Goal: Book appointment/travel/reservation

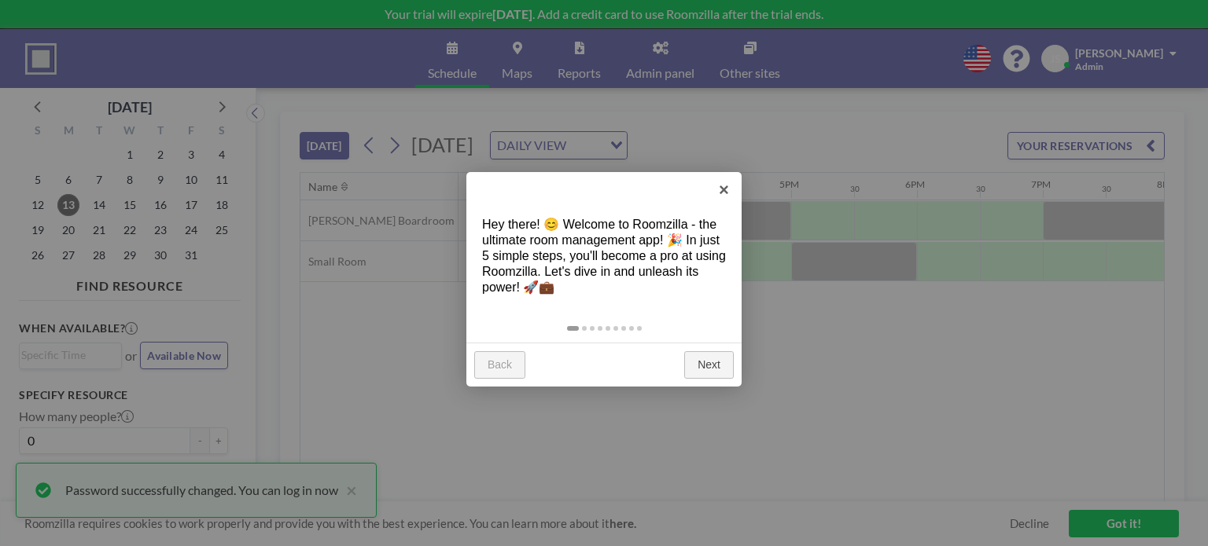
scroll to position [0, 1950]
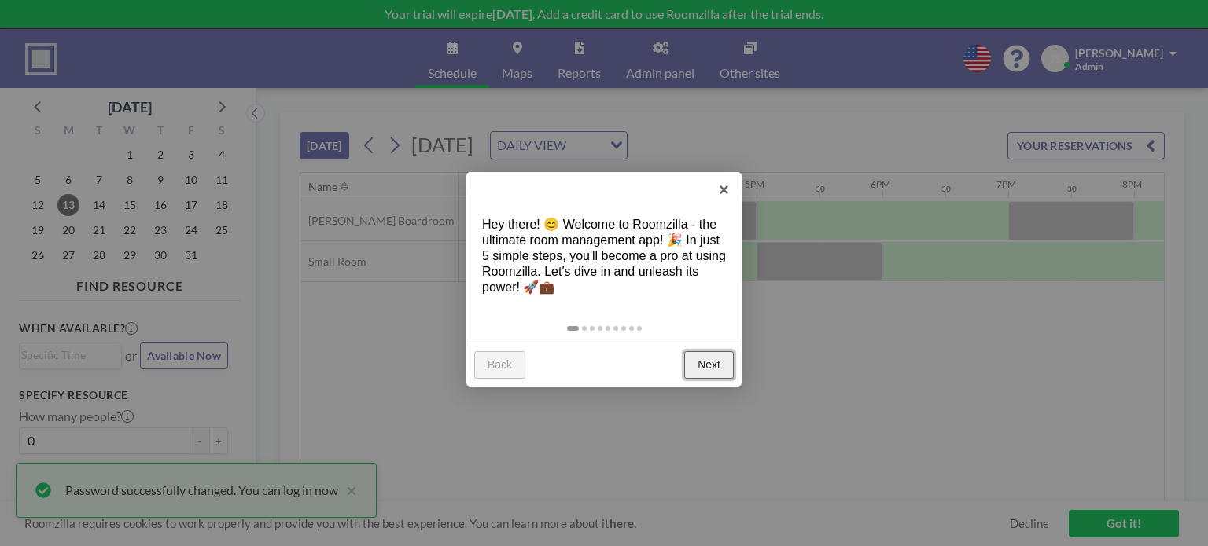
click at [710, 360] on link "Next" at bounding box center [709, 365] width 50 height 28
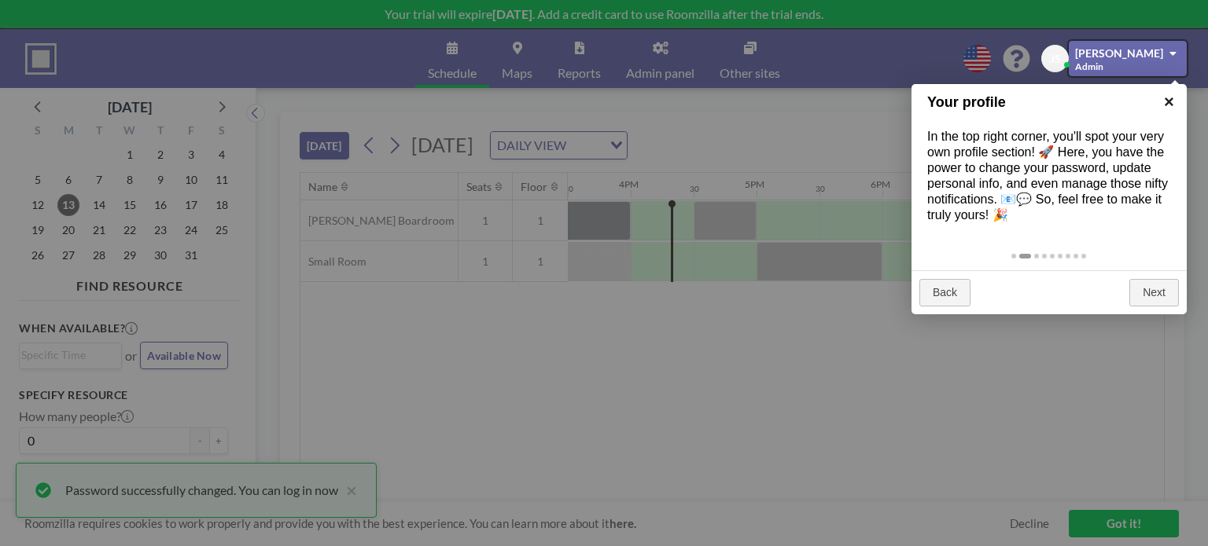
click at [1166, 103] on link "×" at bounding box center [1168, 101] width 35 height 35
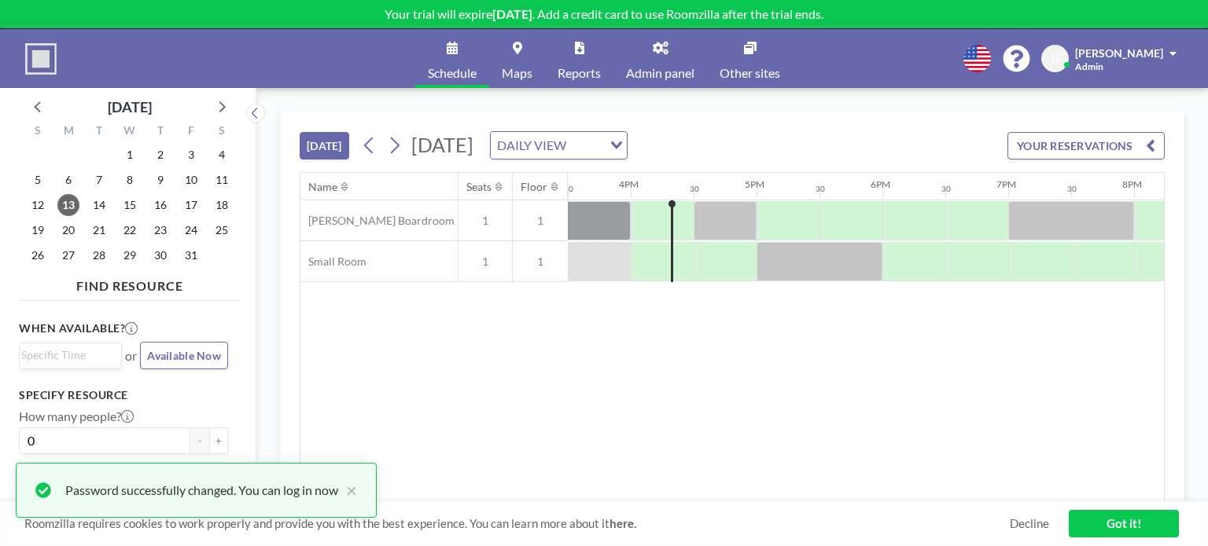
click at [991, 63] on icon at bounding box center [977, 59] width 28 height 28
click at [1007, 98] on li "English" at bounding box center [985, 94] width 81 height 20
click at [1157, 50] on span "[PERSON_NAME]" at bounding box center [1119, 52] width 88 height 13
click at [622, 145] on icon "Search for option" at bounding box center [616, 146] width 11 height 8
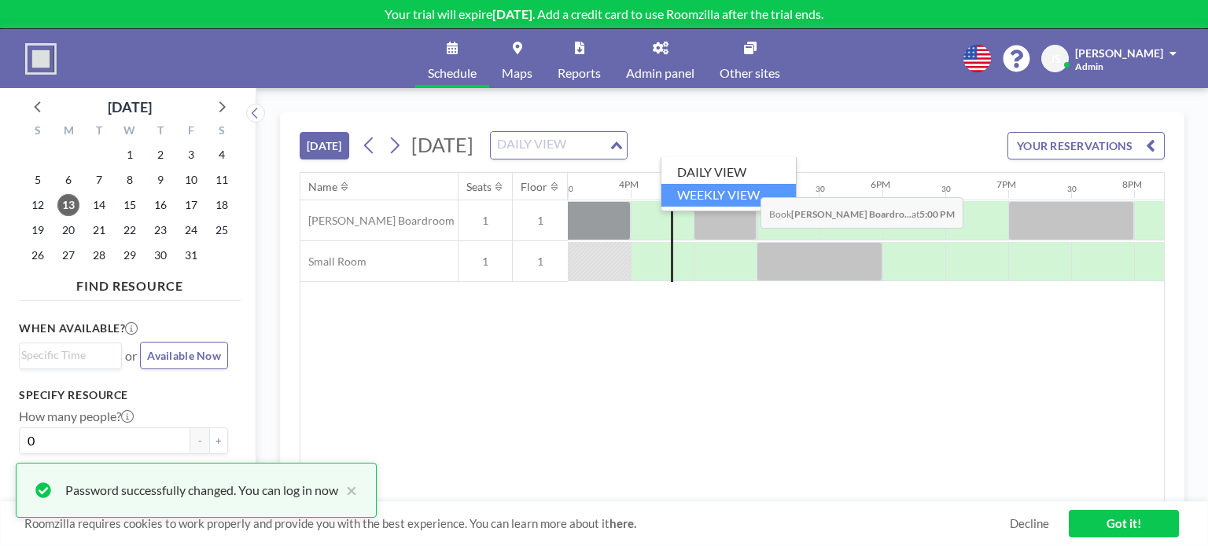
click at [744, 189] on li "WEEKLY VIEW" at bounding box center [728, 195] width 134 height 23
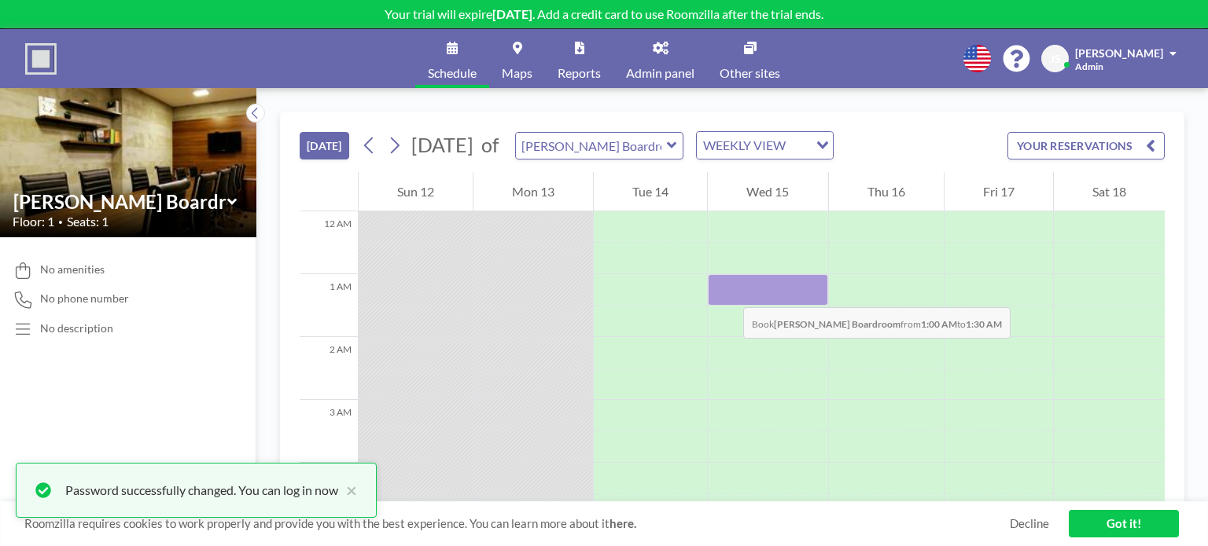
click at [727, 292] on div at bounding box center [768, 289] width 120 height 31
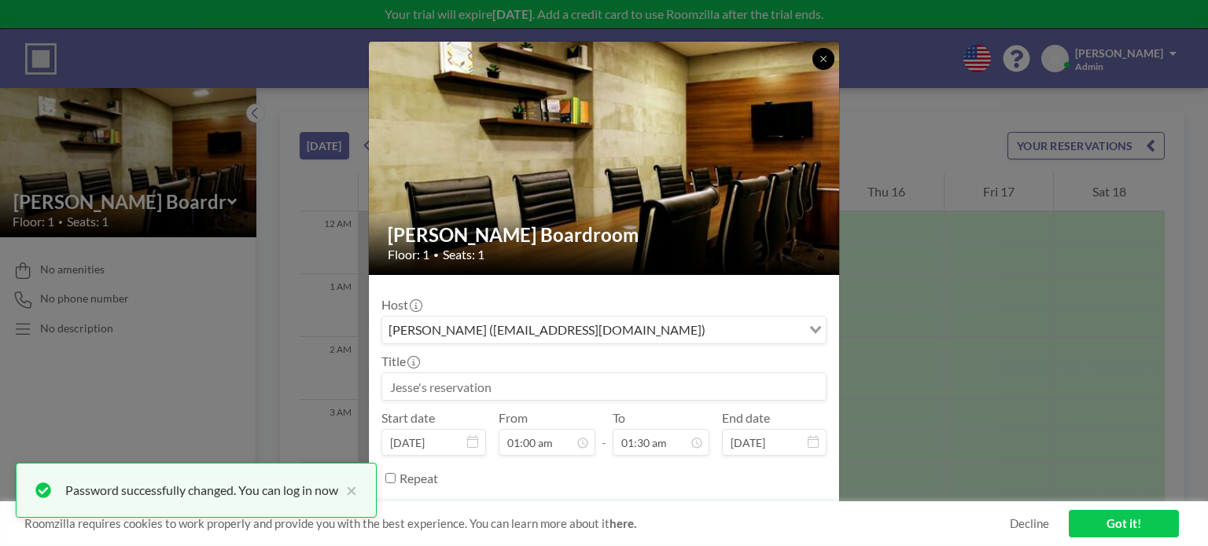
click at [816, 62] on button at bounding box center [823, 59] width 22 height 22
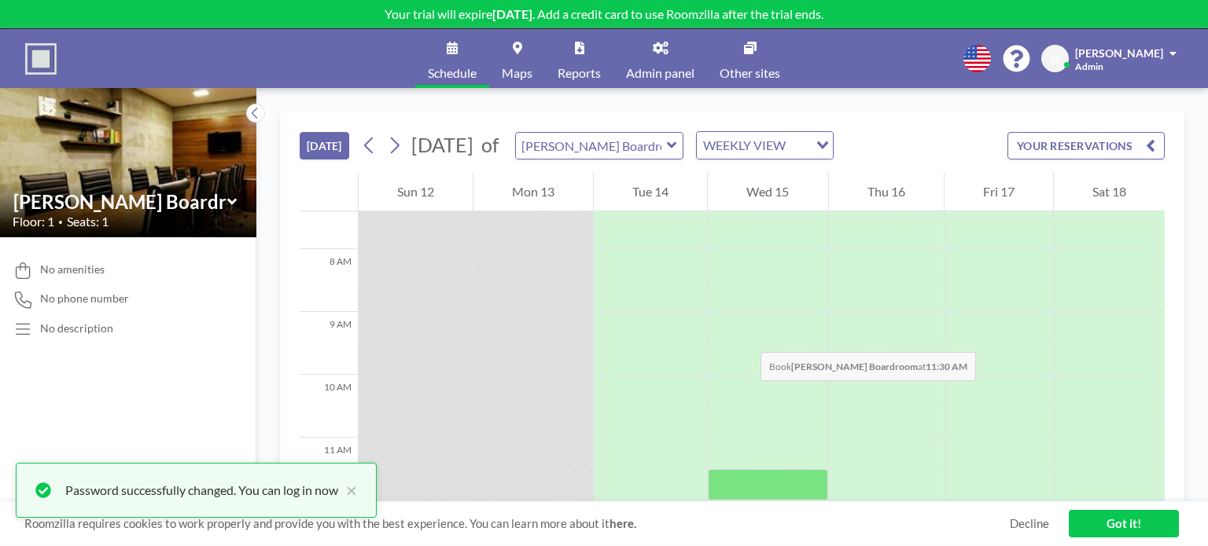
scroll to position [629, 0]
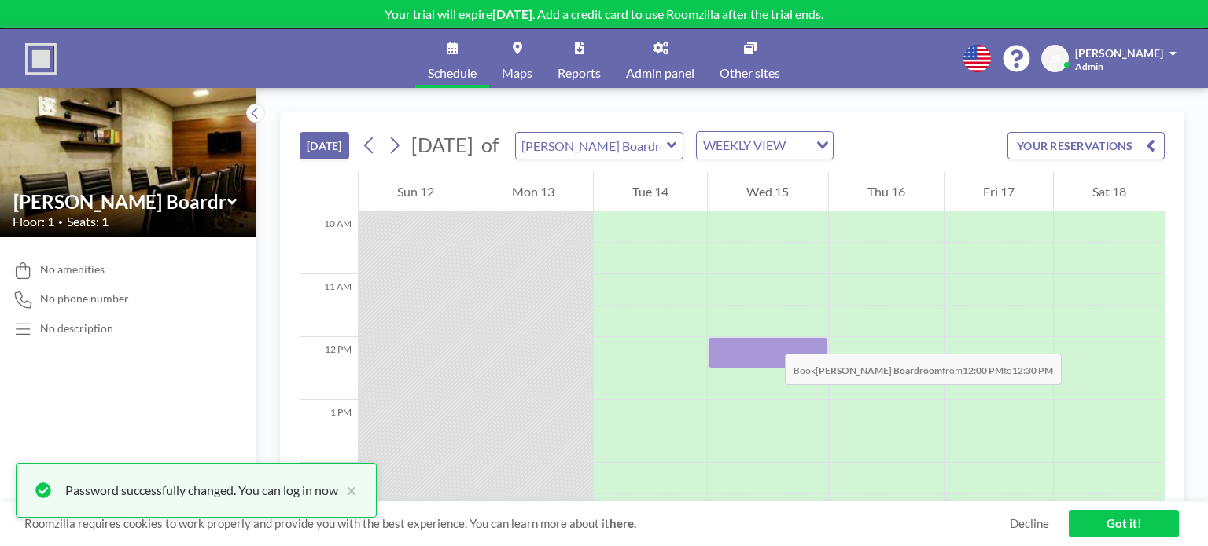
click at [769, 338] on div at bounding box center [768, 352] width 120 height 31
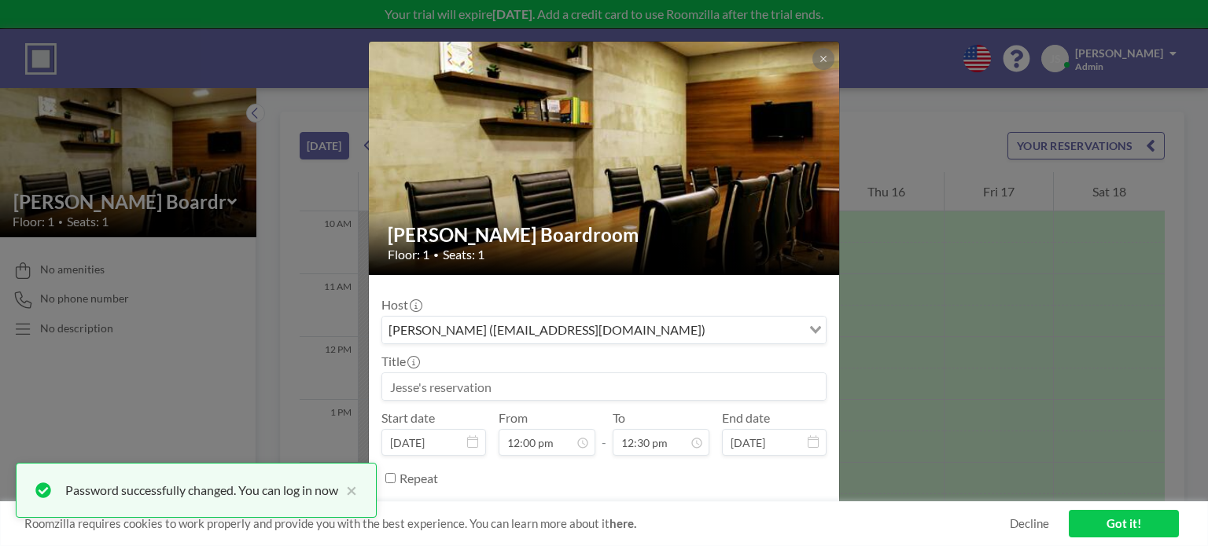
click at [516, 390] on input at bounding box center [603, 386] width 443 height 27
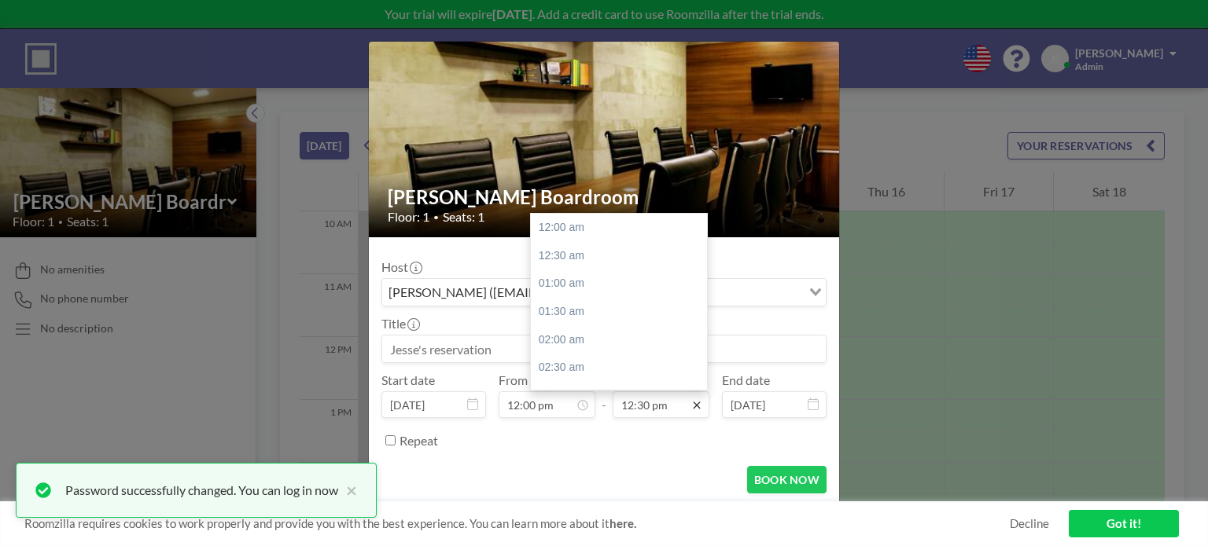
scroll to position [700, 0]
click at [690, 402] on icon at bounding box center [696, 405] width 13 height 13
click at [587, 281] on div "01:30 pm" at bounding box center [623, 284] width 184 height 28
type input "01:30 pm"
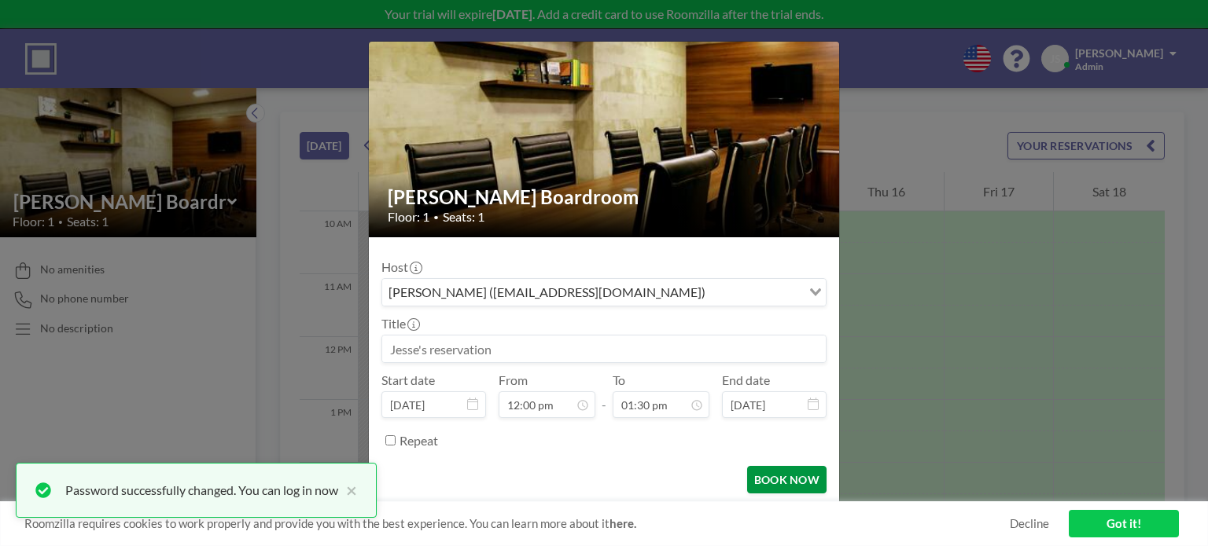
click at [793, 478] on button "BOOK NOW" at bounding box center [786, 480] width 79 height 28
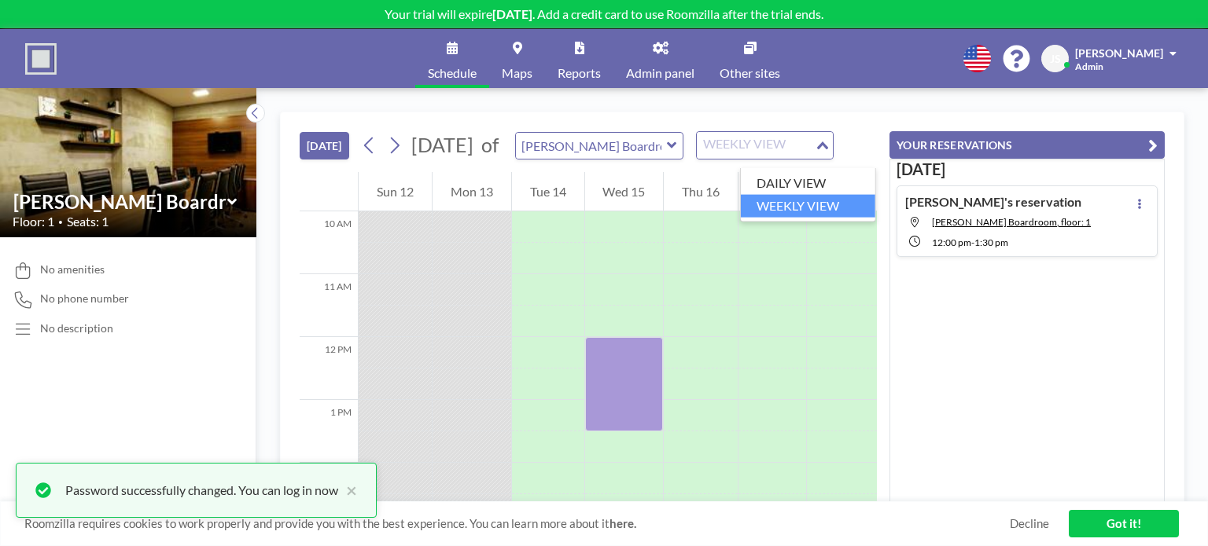
click at [780, 156] on div "WEEKLY VIEW" at bounding box center [756, 144] width 118 height 24
drag, startPoint x: 784, startPoint y: 181, endPoint x: 771, endPoint y: 206, distance: 28.5
click at [785, 181] on li "DAILY VIEW" at bounding box center [808, 183] width 134 height 23
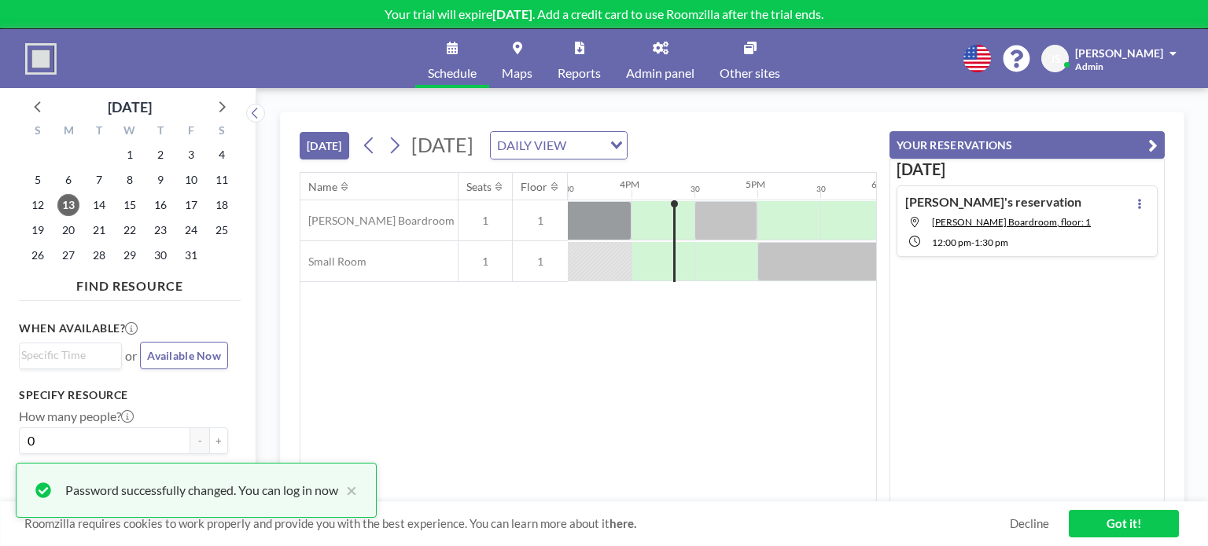
scroll to position [0, 1950]
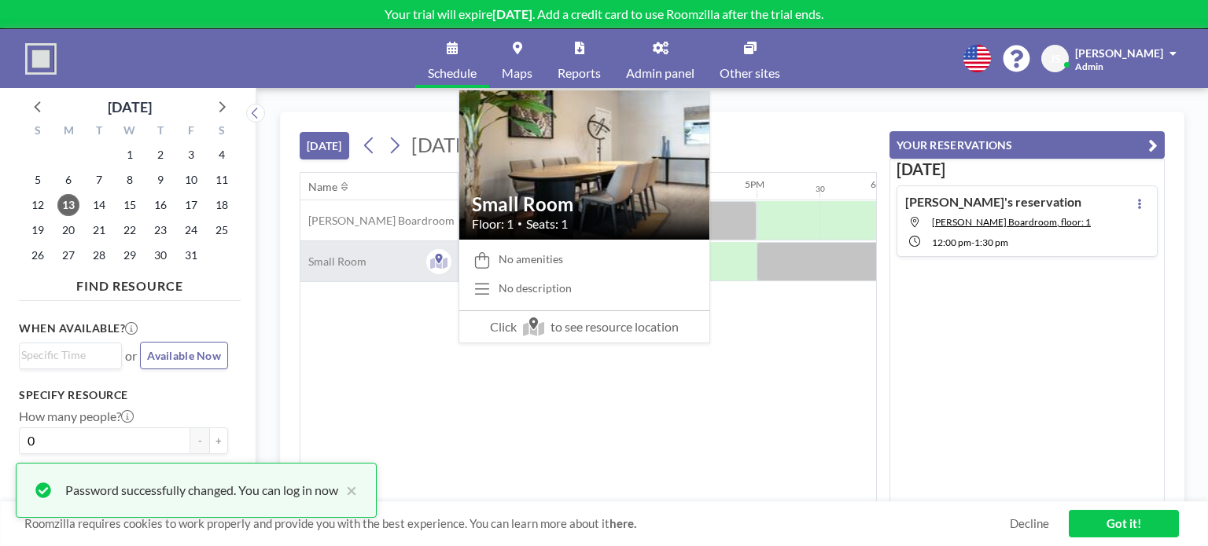
click at [313, 260] on span "Small Room" at bounding box center [333, 262] width 66 height 14
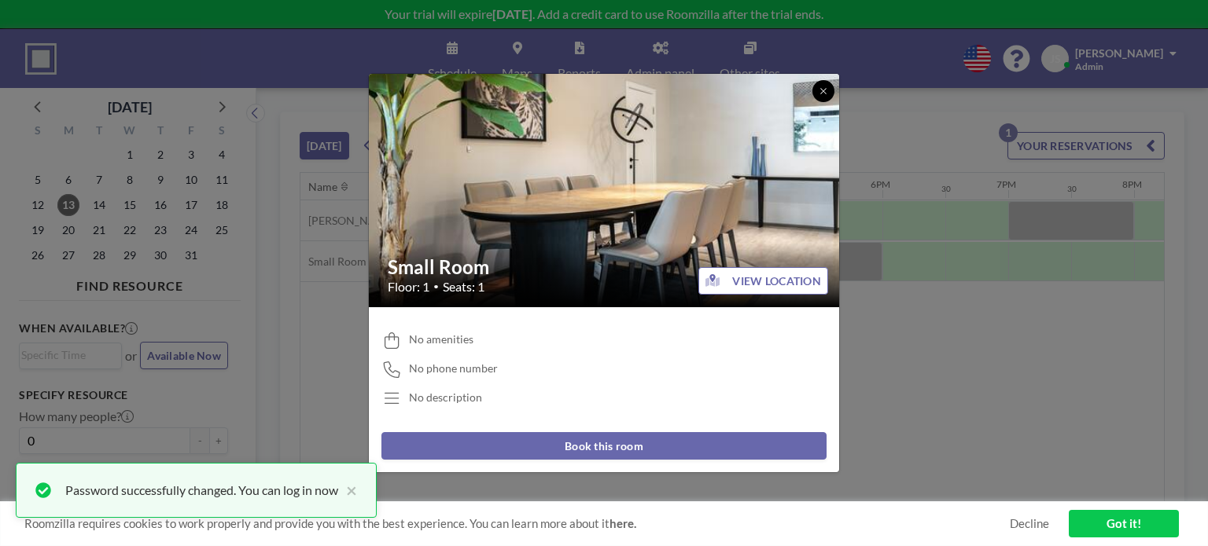
click at [819, 91] on icon at bounding box center [822, 90] width 9 height 9
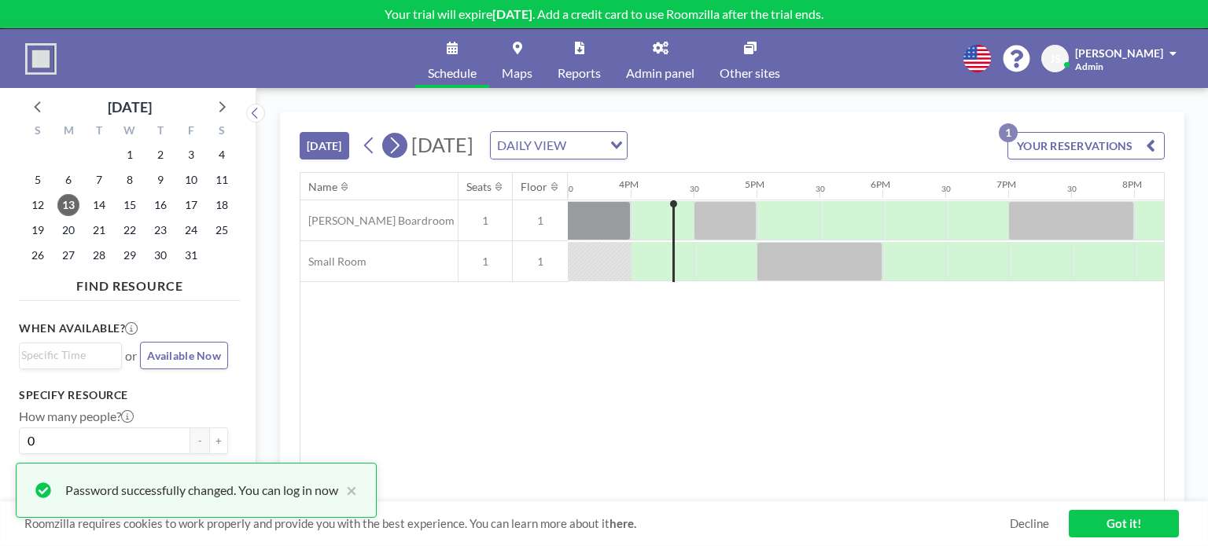
click at [398, 146] on icon at bounding box center [394, 146] width 15 height 24
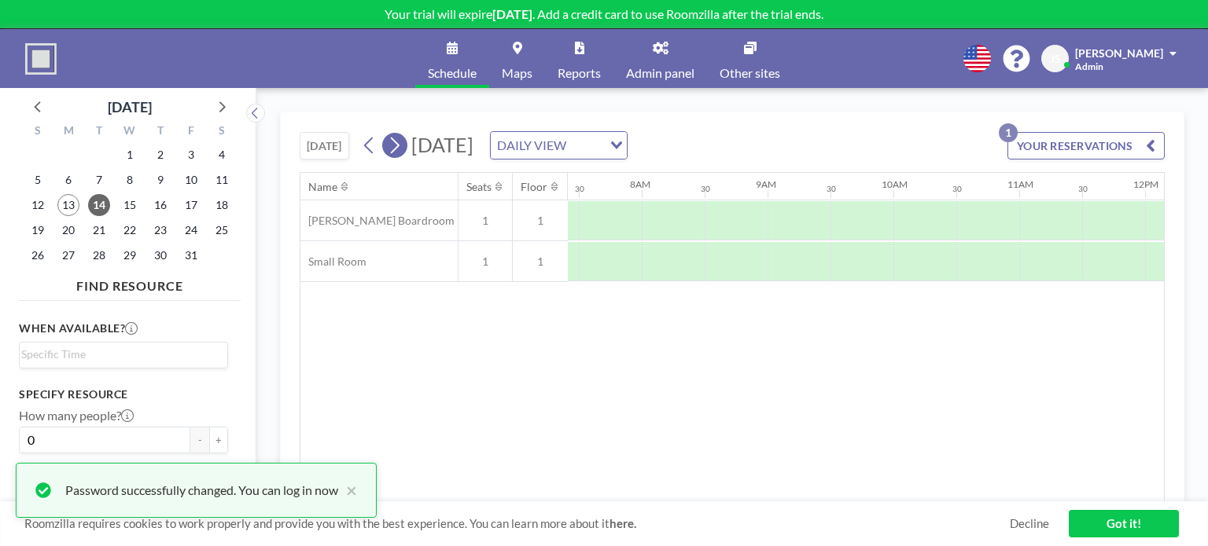
scroll to position [0, 944]
click at [399, 147] on icon at bounding box center [395, 146] width 9 height 17
click at [654, 50] on icon at bounding box center [661, 48] width 16 height 13
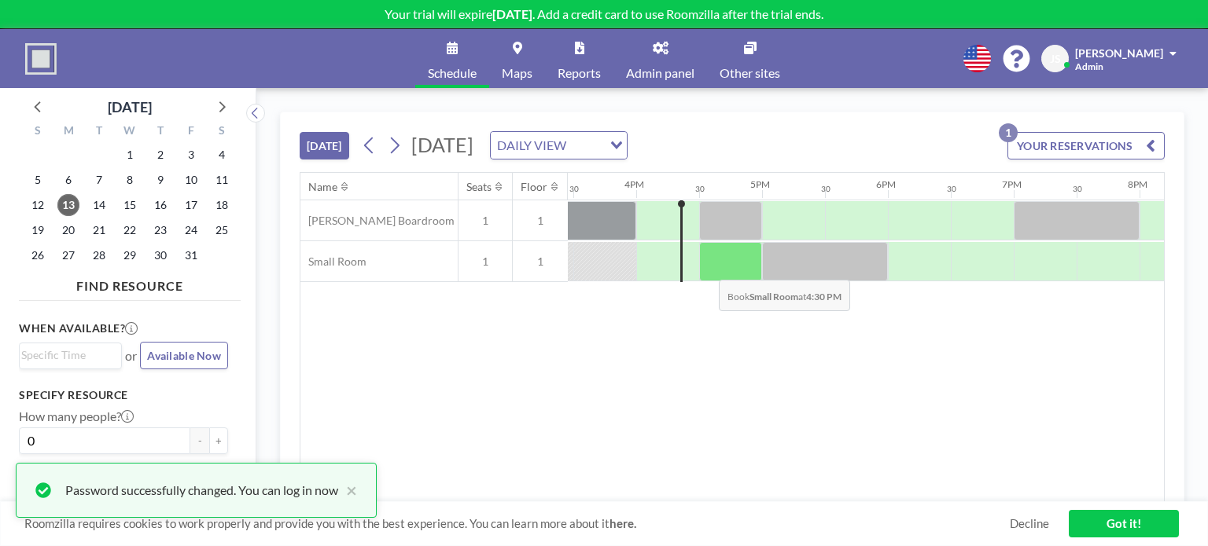
scroll to position [0, 1950]
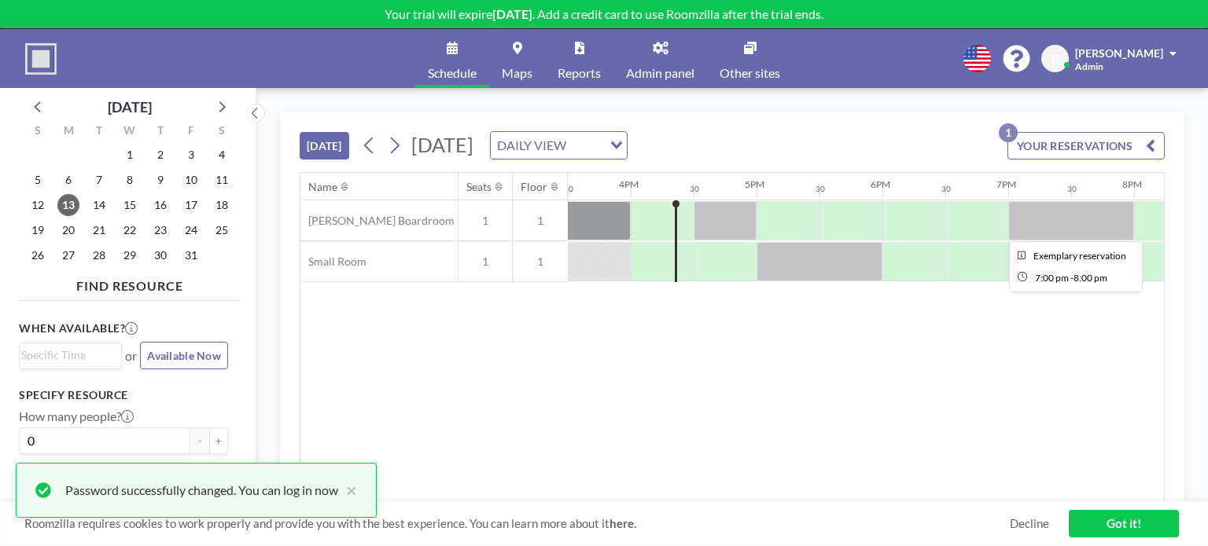
click at [1039, 203] on div at bounding box center [1071, 220] width 126 height 39
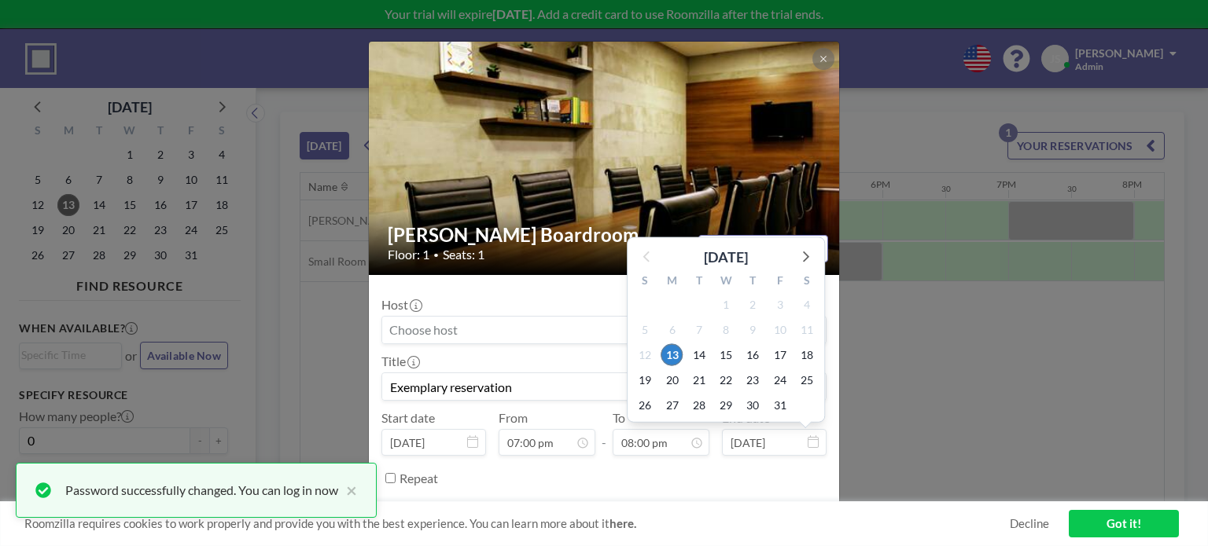
scroll to position [1120, 0]
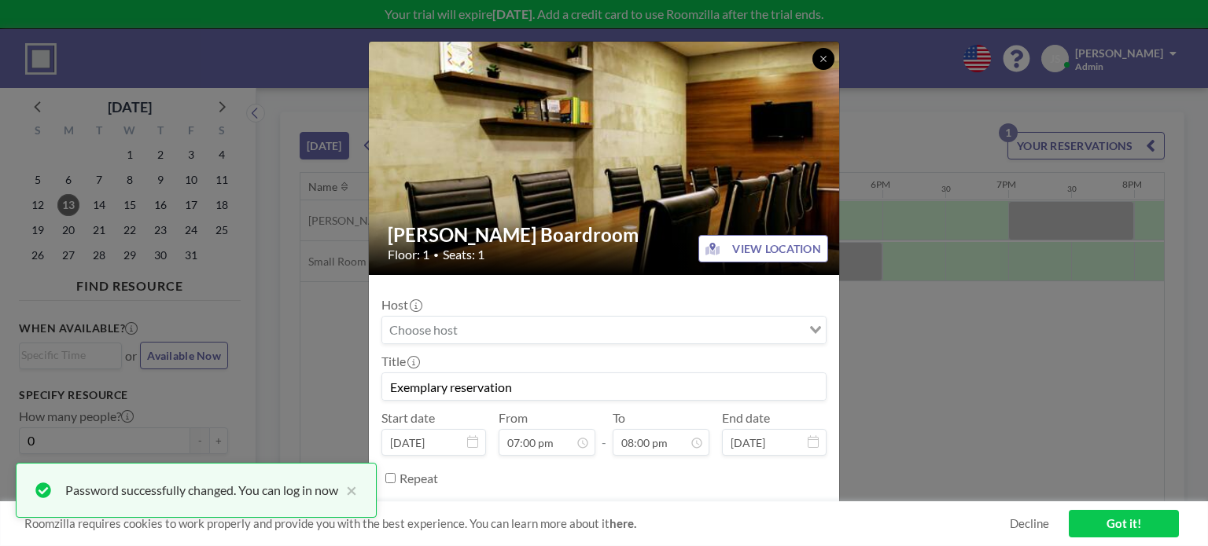
click at [819, 59] on icon at bounding box center [822, 58] width 9 height 9
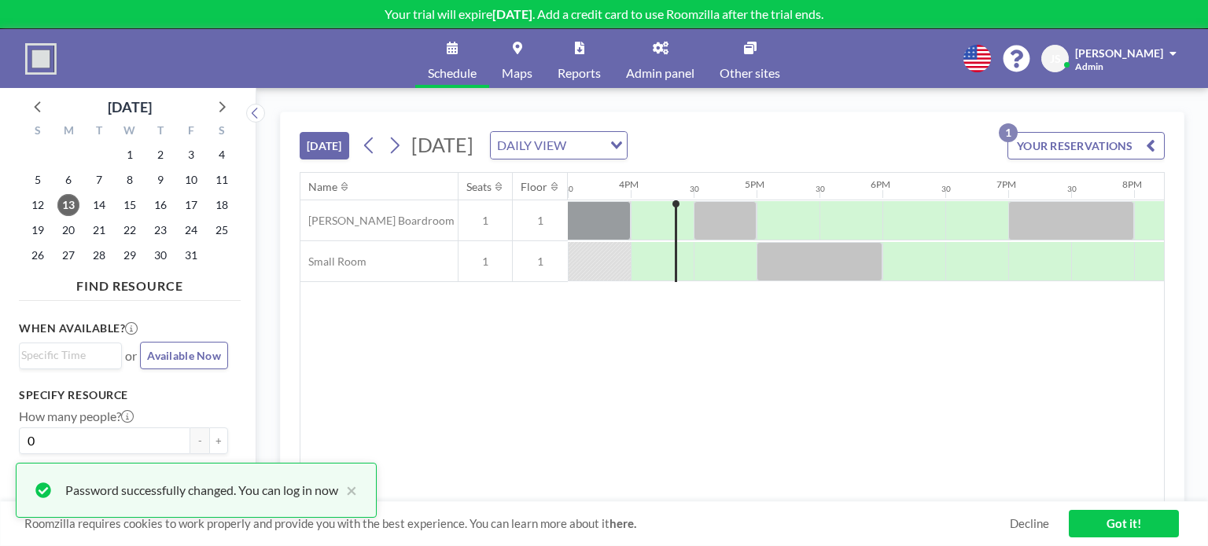
click at [1104, 140] on button "YOUR RESERVATIONS 1" at bounding box center [1085, 146] width 157 height 28
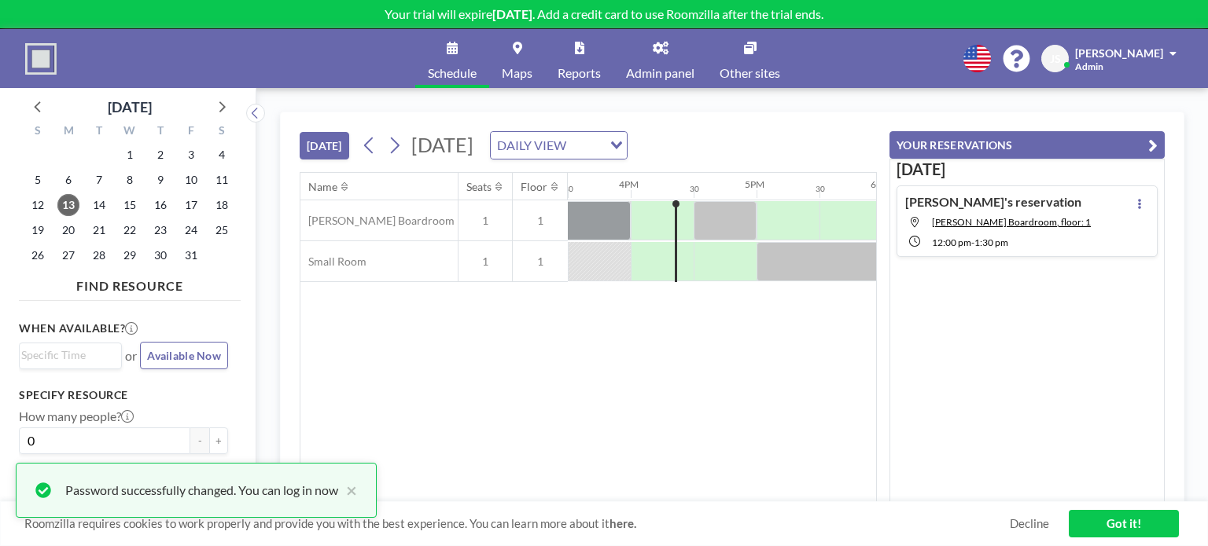
click at [1087, 142] on button "YOUR RESERVATIONS" at bounding box center [1026, 145] width 275 height 28
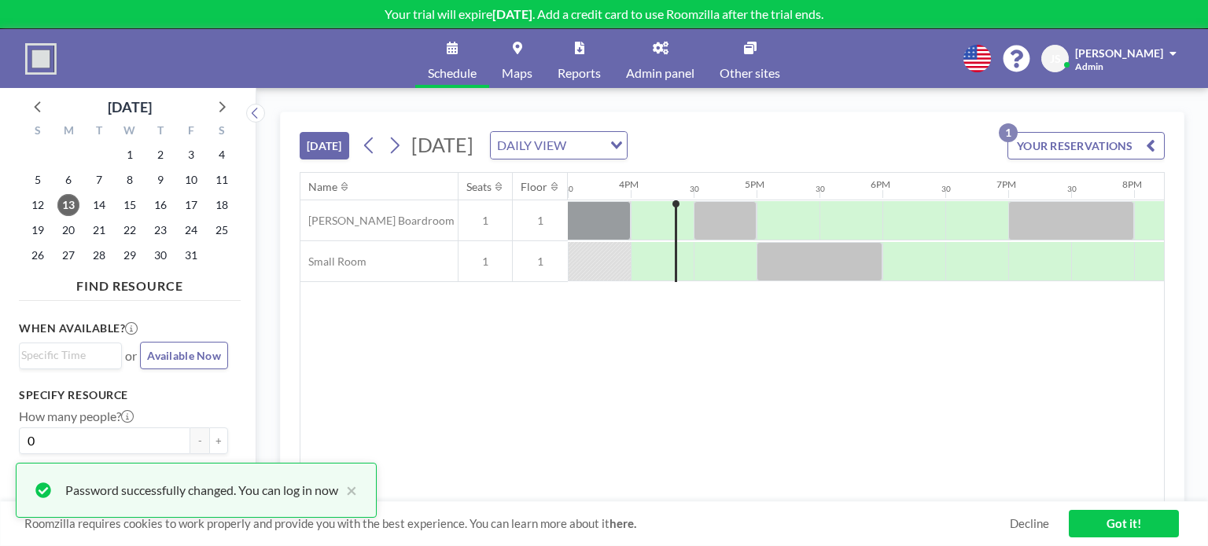
click at [1096, 515] on link "Got it!" at bounding box center [1124, 524] width 110 height 28
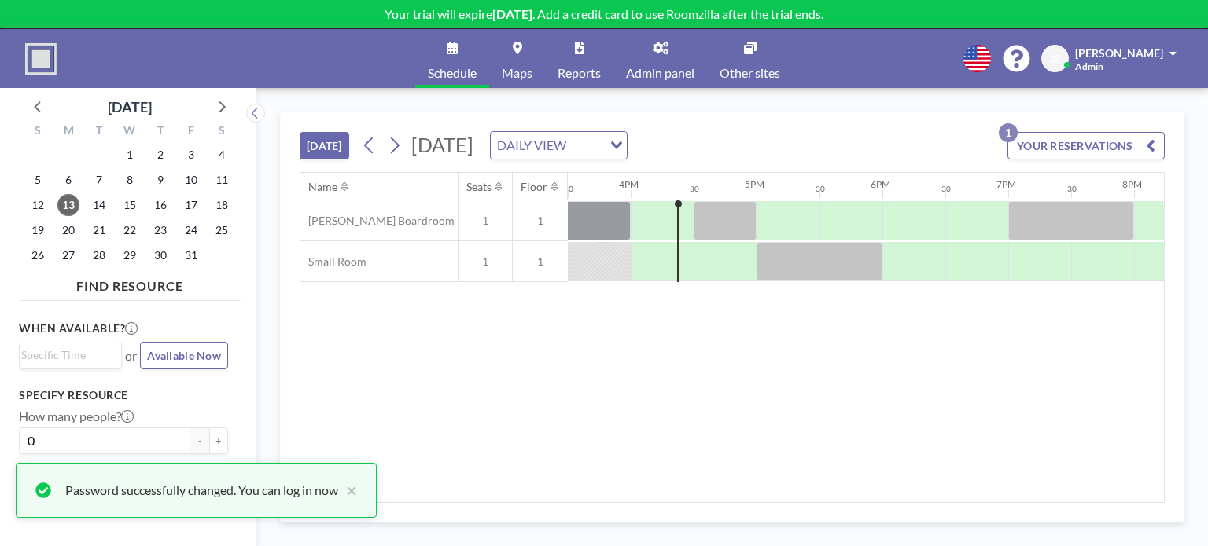
click at [1176, 53] on div "JS [PERSON_NAME] Admin" at bounding box center [1112, 59] width 142 height 28
click at [1171, 49] on span at bounding box center [1172, 53] width 7 height 11
click at [28, 53] on img at bounding box center [40, 58] width 31 height 31
click at [45, 60] on img at bounding box center [40, 58] width 31 height 31
click at [211, 104] on icon at bounding box center [221, 106] width 20 height 20
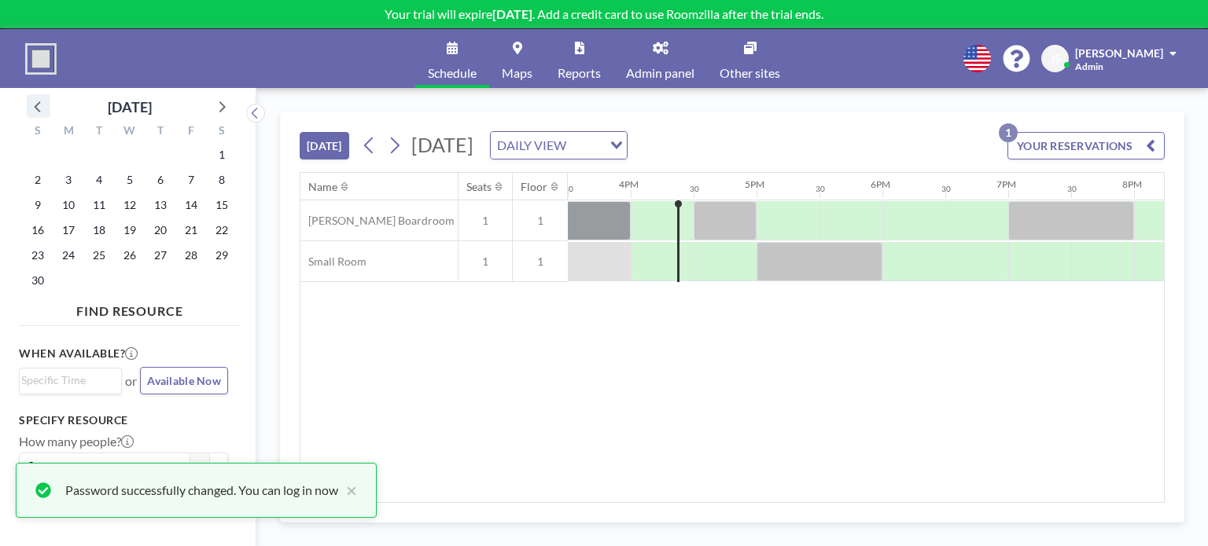
click at [39, 106] on icon at bounding box center [38, 106] width 20 height 20
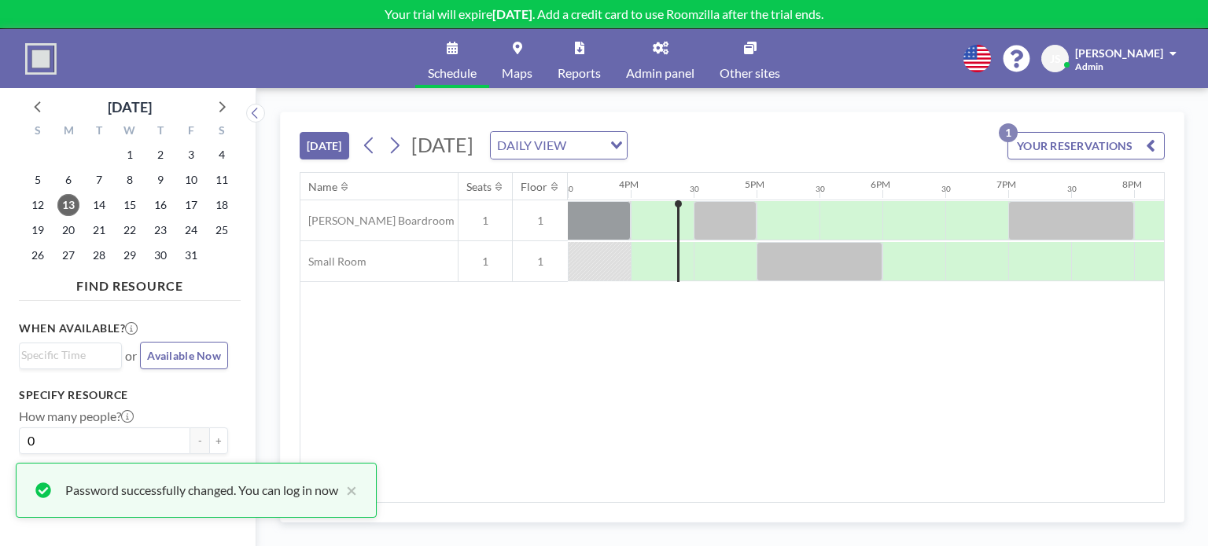
click at [664, 59] on link "Admin panel" at bounding box center [660, 58] width 94 height 59
